Goal: Book appointment/travel/reservation

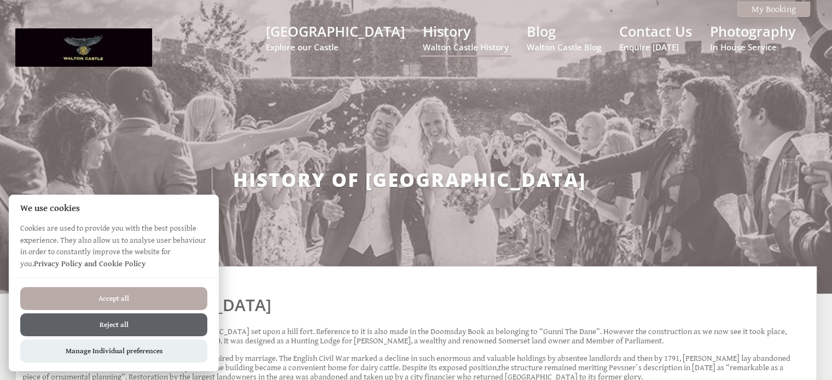
click at [118, 297] on button "Accept all" at bounding box center [113, 298] width 187 height 23
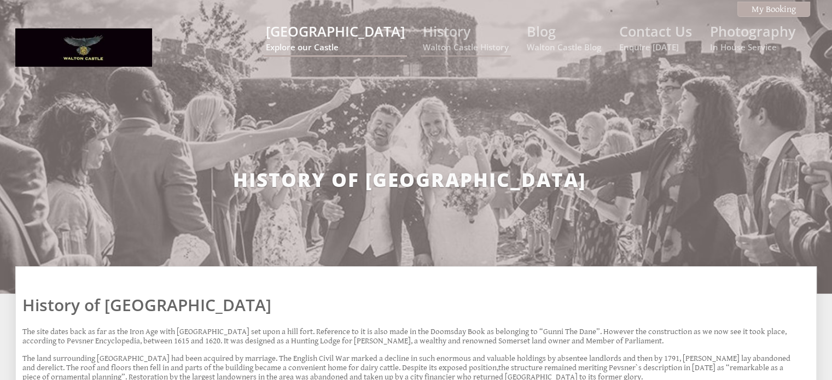
click at [364, 44] on small "Explore our Castle" at bounding box center [335, 47] width 139 height 11
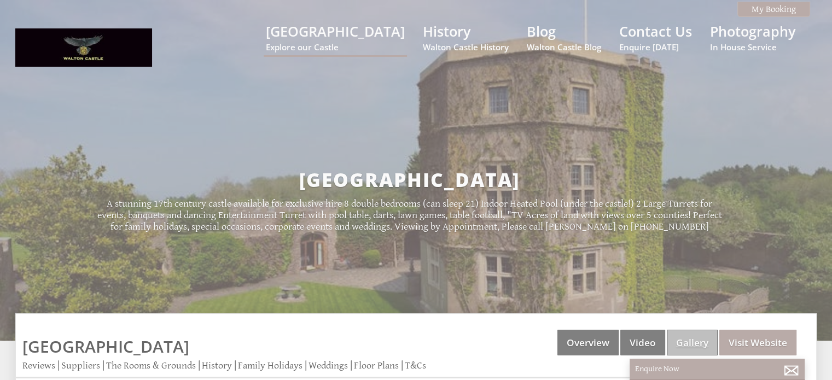
click at [690, 345] on link "Gallery" at bounding box center [692, 343] width 51 height 26
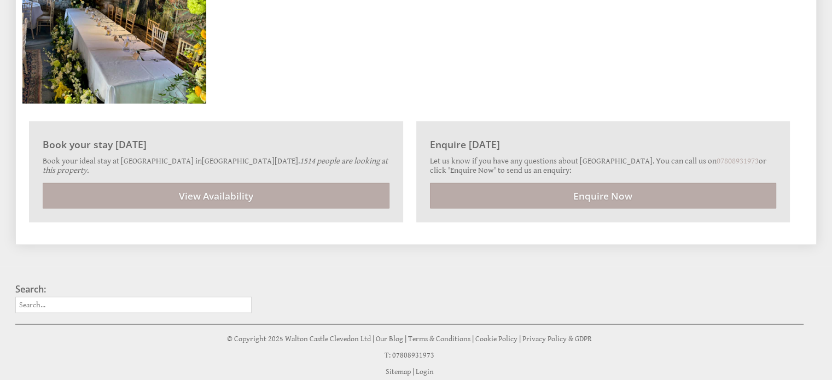
scroll to position [6351, 0]
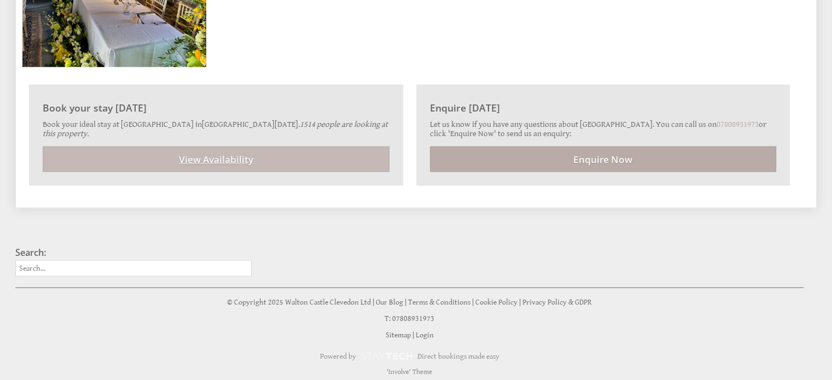
click at [201, 151] on link "View Availability" at bounding box center [216, 160] width 347 height 26
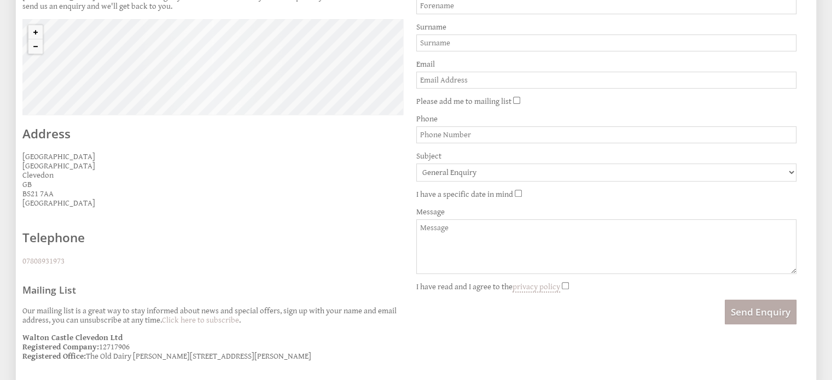
scroll to position [372, 0]
